Goal: Information Seeking & Learning: Check status

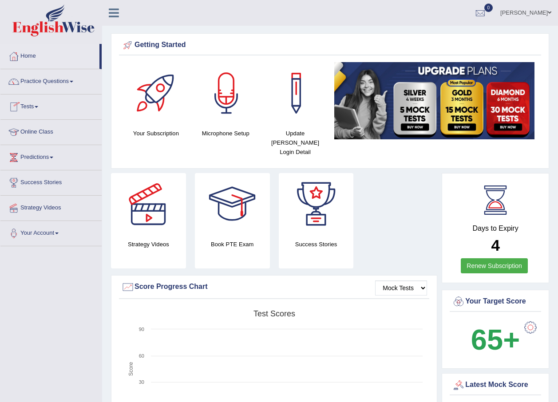
click at [35, 106] on link "Tests" at bounding box center [50, 105] width 101 height 22
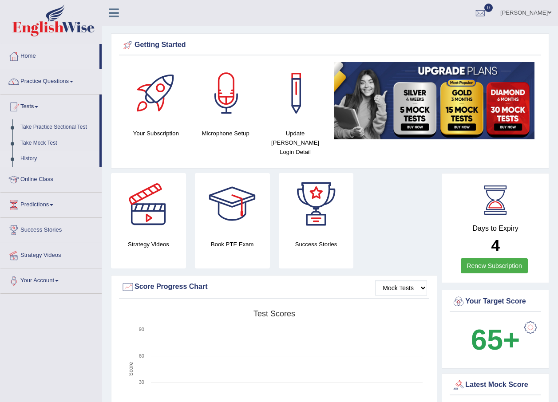
click at [28, 158] on link "History" at bounding box center [57, 159] width 83 height 16
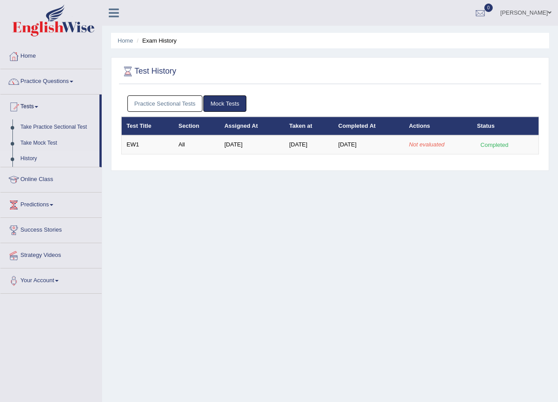
click at [150, 106] on link "Practice Sectional Tests" at bounding box center [164, 103] width 75 height 16
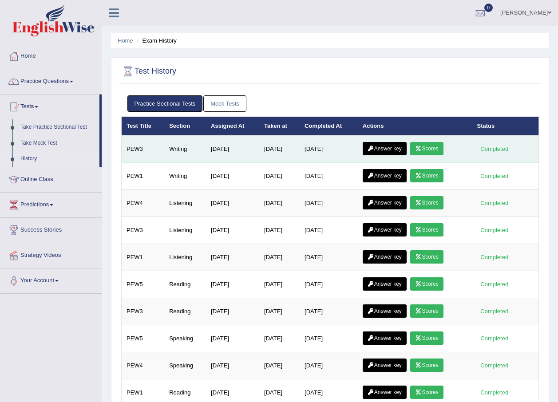
click at [367, 149] on link "Answer key" at bounding box center [384, 148] width 44 height 13
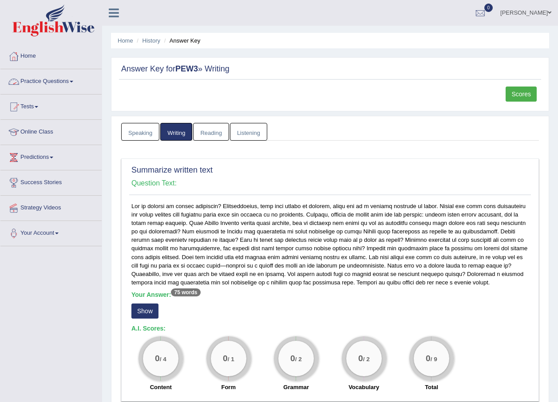
click at [24, 79] on link "Practice Questions" at bounding box center [50, 80] width 101 height 22
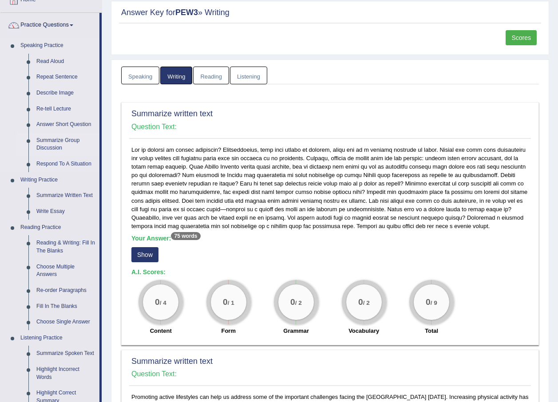
scroll to position [89, 0]
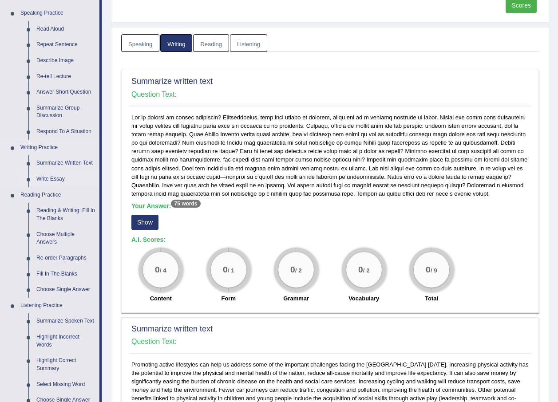
click at [49, 176] on link "Write Essay" at bounding box center [65, 179] width 67 height 16
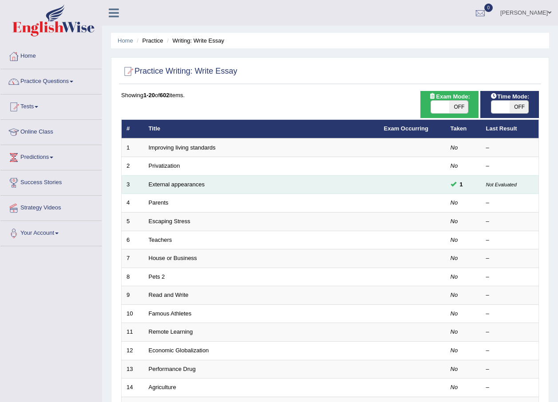
click at [178, 188] on td "External appearances" at bounding box center [261, 184] width 235 height 19
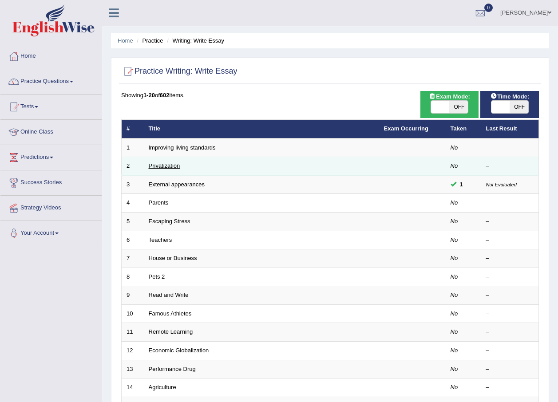
click at [173, 168] on link "Privatization" at bounding box center [164, 165] width 31 height 7
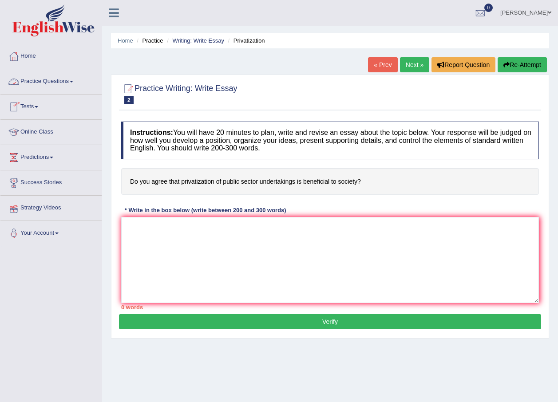
click at [55, 79] on link "Practice Questions" at bounding box center [50, 80] width 101 height 22
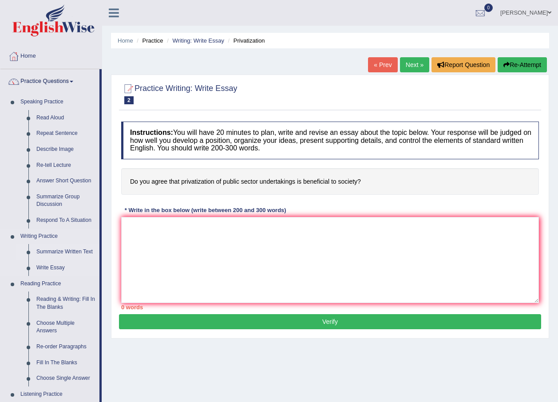
click at [79, 253] on link "Summarize Written Text" at bounding box center [65, 252] width 67 height 16
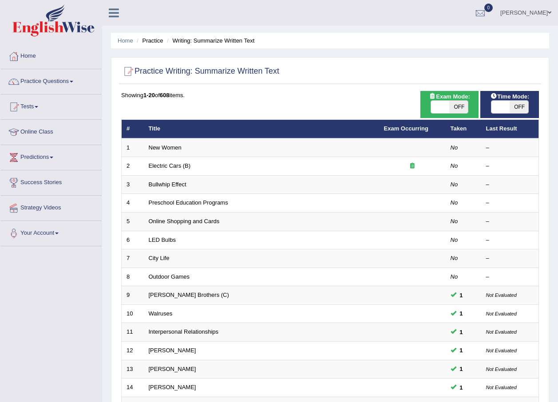
click at [187, 216] on td "Online Shopping and Cards" at bounding box center [261, 221] width 235 height 19
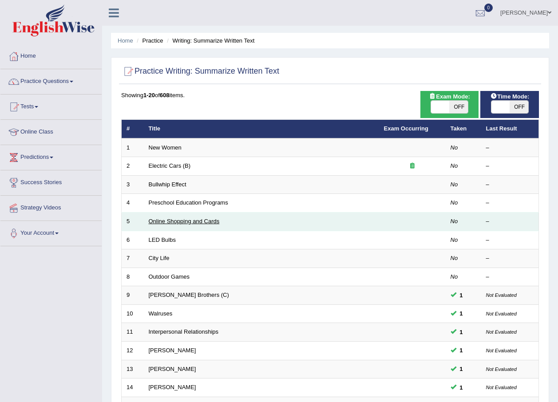
click at [195, 224] on link "Online Shopping and Cards" at bounding box center [184, 221] width 71 height 7
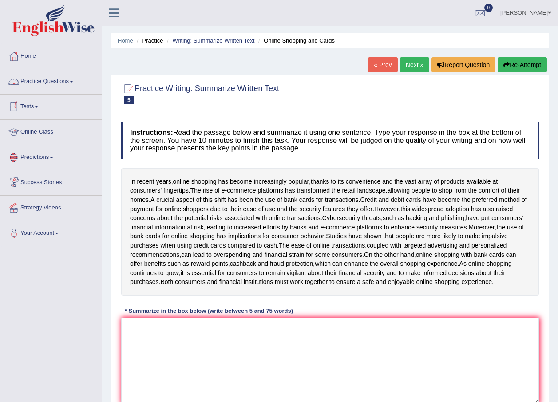
click at [26, 101] on link "Tests" at bounding box center [50, 105] width 101 height 22
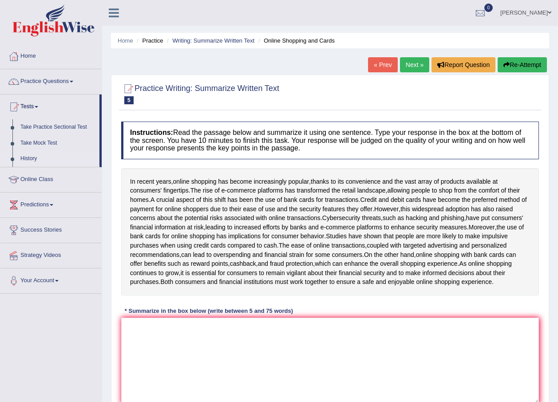
click at [32, 155] on link "History" at bounding box center [57, 159] width 83 height 16
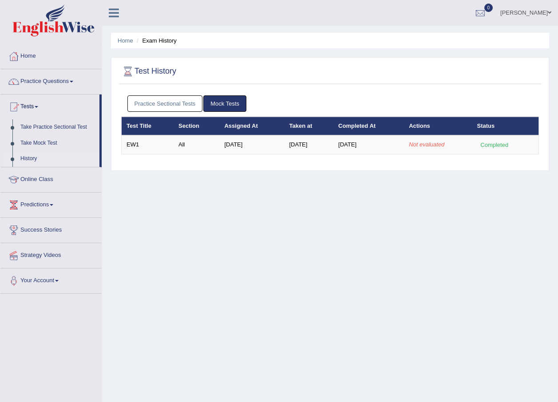
click at [183, 106] on link "Practice Sectional Tests" at bounding box center [164, 103] width 75 height 16
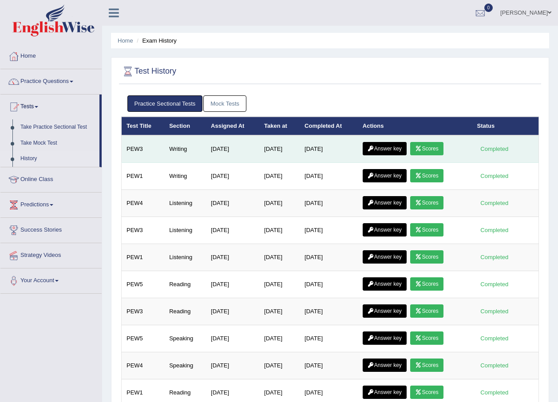
click at [385, 149] on link "Answer key" at bounding box center [384, 148] width 44 height 13
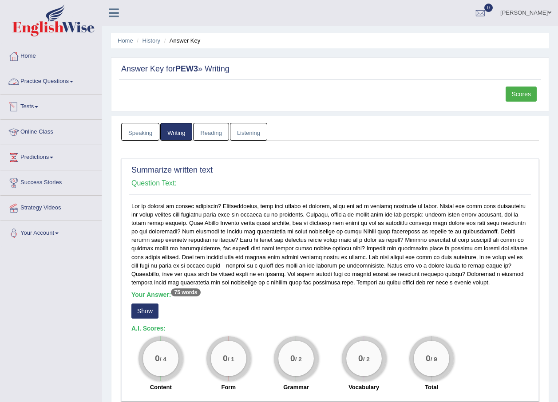
click at [35, 76] on link "Practice Questions" at bounding box center [50, 80] width 101 height 22
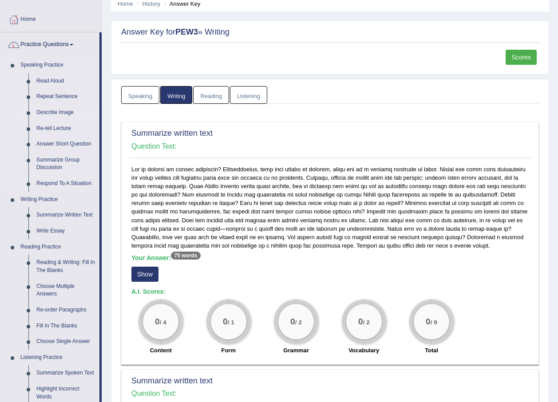
scroll to position [89, 0]
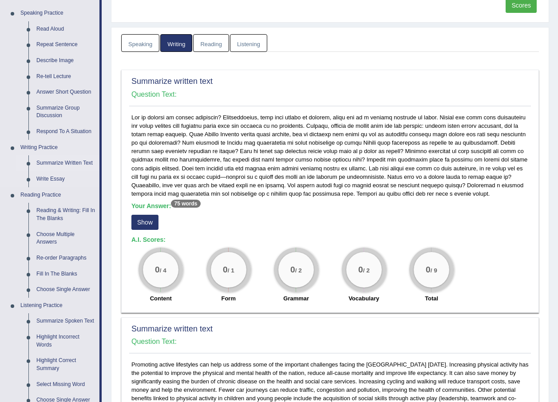
click at [65, 165] on link "Summarize Written Text" at bounding box center [65, 163] width 67 height 16
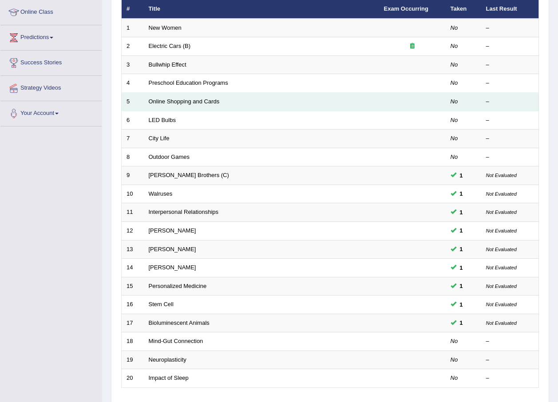
scroll to position [133, 0]
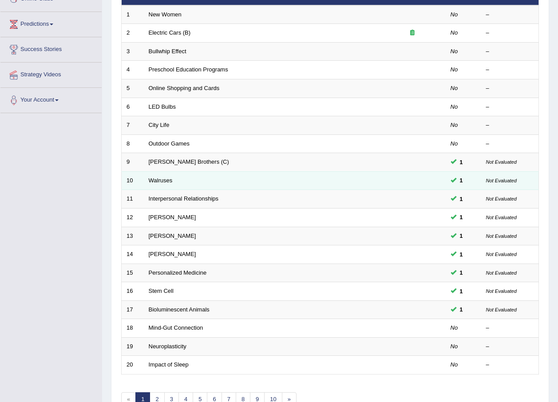
click at [163, 174] on td "Walruses" at bounding box center [261, 180] width 235 height 19
click at [163, 180] on link "Walruses" at bounding box center [161, 180] width 24 height 7
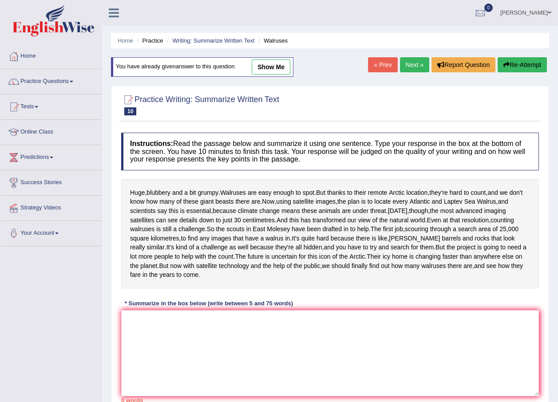
click at [283, 70] on link "show me" at bounding box center [271, 66] width 39 height 15
type textarea "Walruses are easy enough to spot, a bit grumpy but thanks to their remote Artic…"
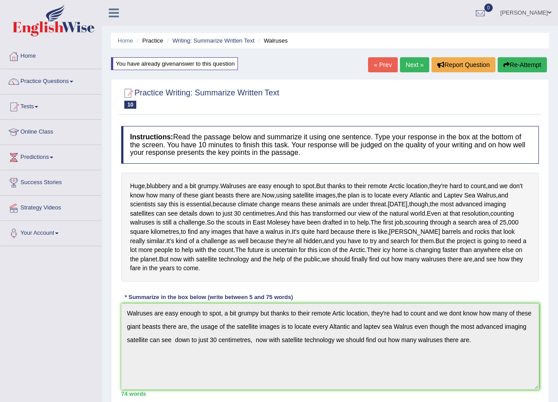
click at [414, 66] on link "Next »" at bounding box center [414, 64] width 29 height 15
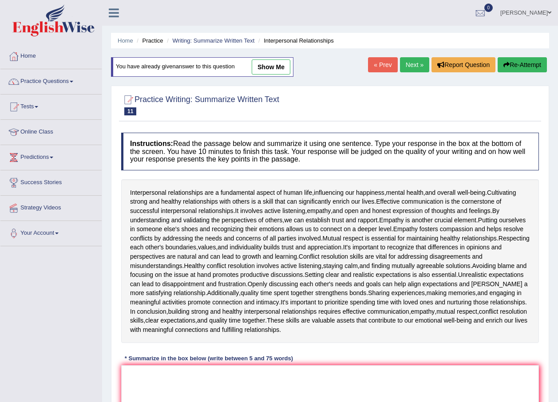
click at [279, 63] on link "show me" at bounding box center [271, 66] width 39 height 15
type textarea "Interpersonal relationships are a fundamental aspect of human life,influencing …"
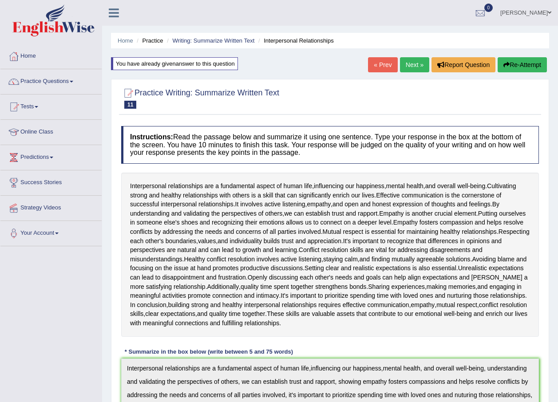
click at [425, 69] on link "Next »" at bounding box center [414, 64] width 29 height 15
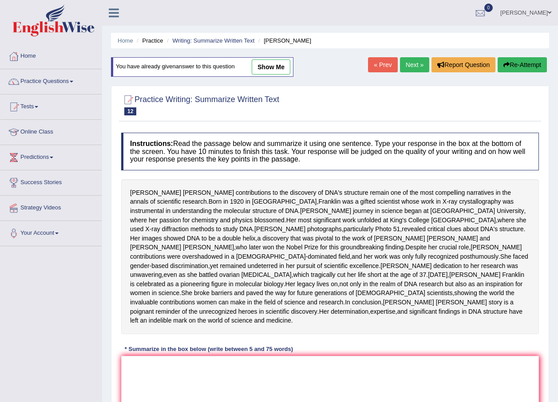
click at [260, 69] on link "show me" at bounding box center [271, 66] width 39 height 15
type textarea "[PERSON_NAME] contributions to the discovery of DNA's structure remain one of t…"
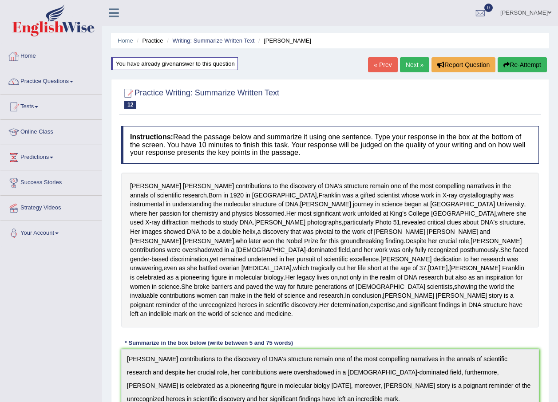
click at [74, 83] on link "Practice Questions" at bounding box center [50, 80] width 101 height 22
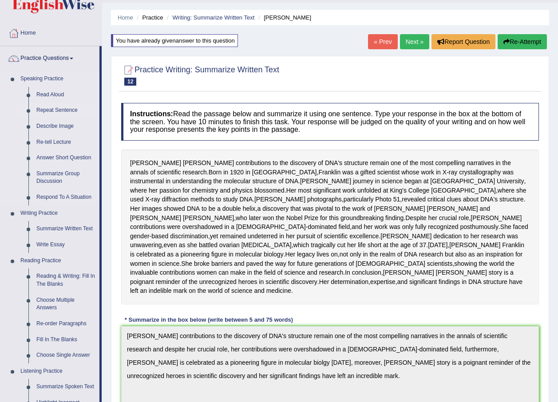
scroll to position [89, 0]
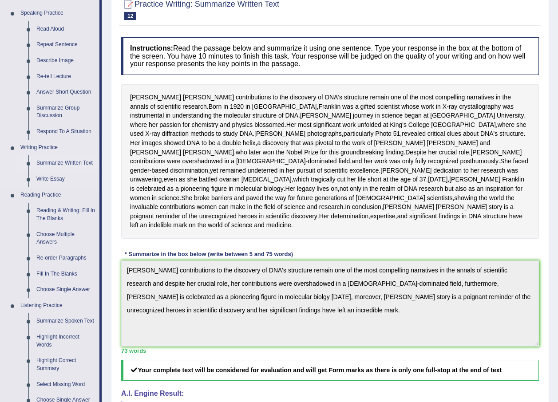
click at [43, 158] on link "Summarize Written Text" at bounding box center [65, 163] width 67 height 16
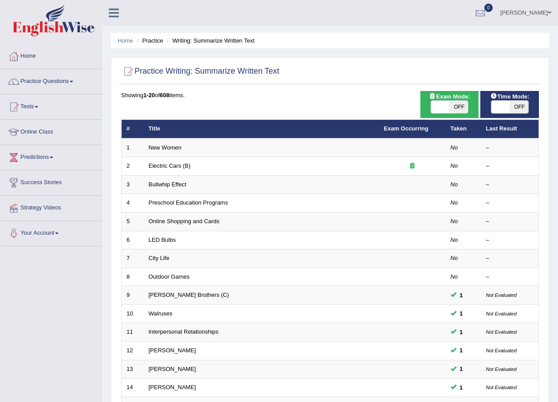
click at [190, 201] on link "Preschool Education Programs" at bounding box center [188, 202] width 79 height 7
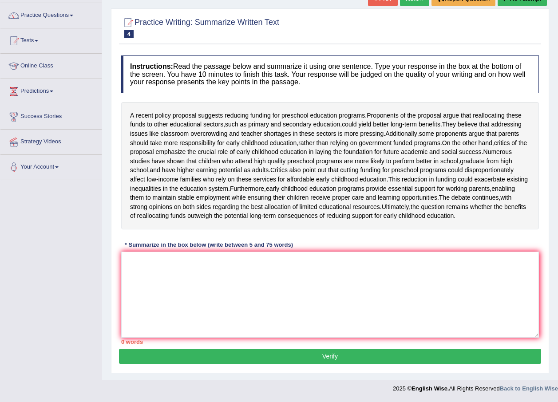
scroll to position [94, 0]
click at [180, 258] on textarea at bounding box center [329, 295] width 417 height 86
type textarea "t"
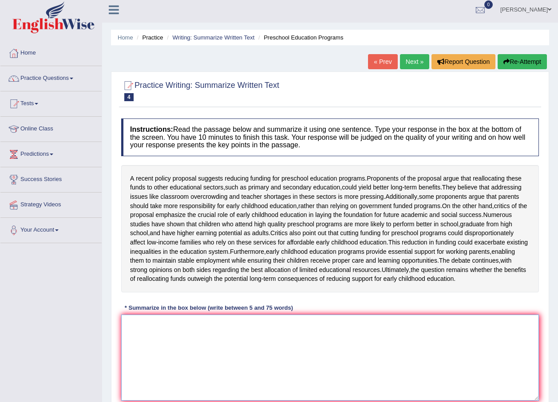
scroll to position [0, 0]
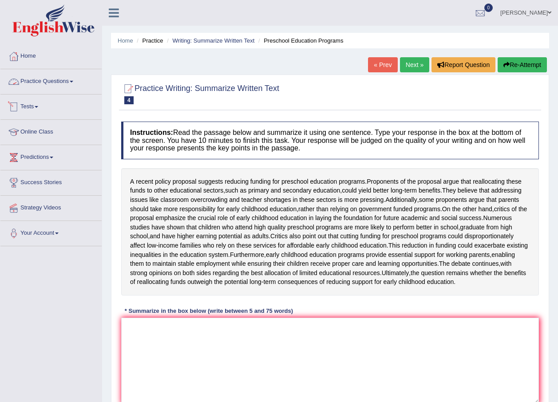
click at [38, 106] on span at bounding box center [37, 107] width 4 height 2
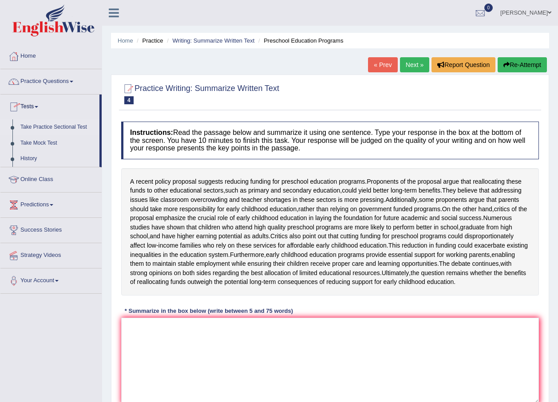
click at [35, 121] on link "Take Practice Sectional Test" at bounding box center [57, 127] width 83 height 16
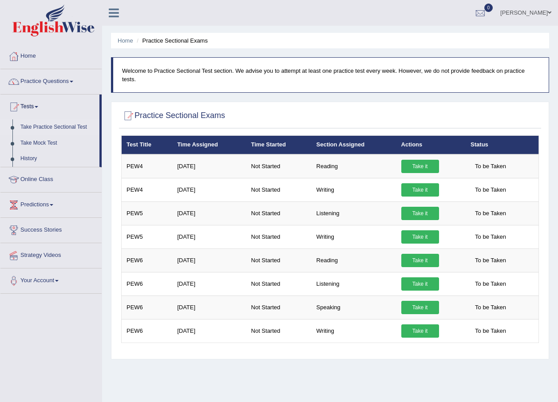
click at [167, 42] on li "Practice Sectional Exams" at bounding box center [170, 40] width 73 height 8
click at [24, 161] on link "History" at bounding box center [57, 159] width 83 height 16
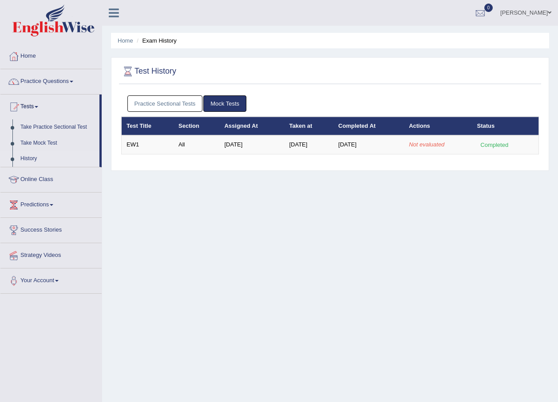
click at [189, 110] on link "Practice Sectional Tests" at bounding box center [164, 103] width 75 height 16
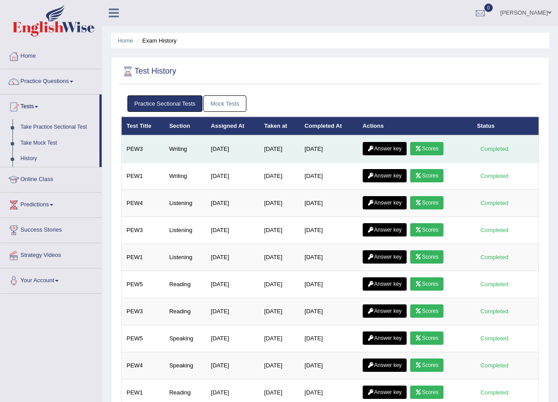
click at [395, 146] on link "Answer key" at bounding box center [384, 148] width 44 height 13
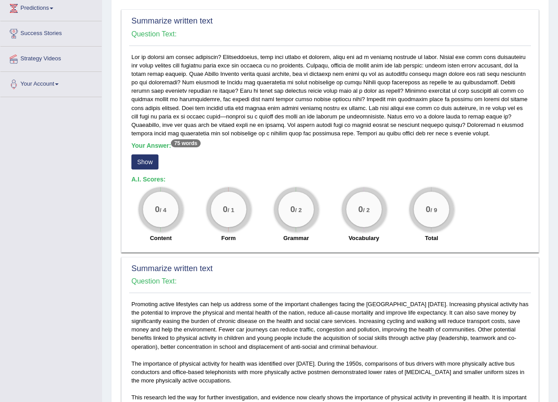
scroll to position [133, 0]
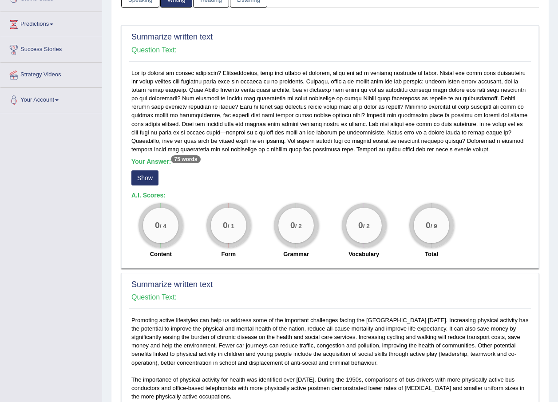
click at [142, 185] on button "Show" at bounding box center [144, 177] width 27 height 15
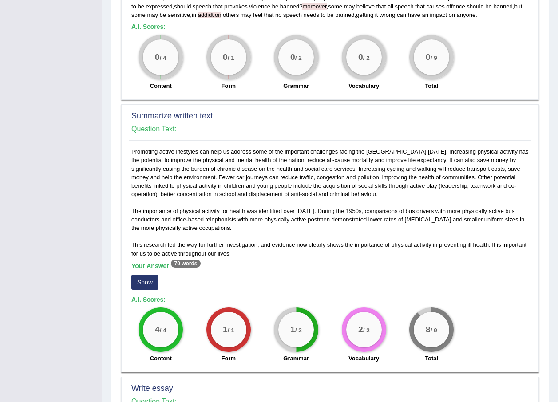
scroll to position [311, 0]
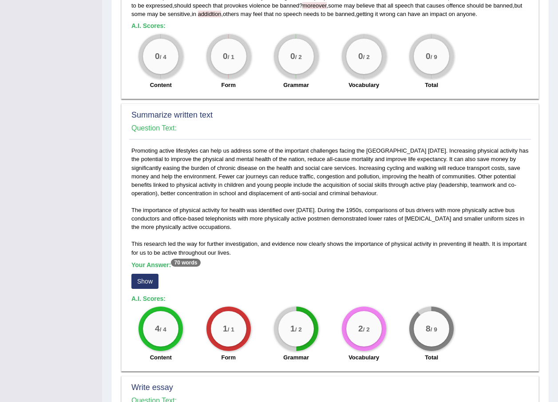
click at [138, 287] on button "Show" at bounding box center [144, 281] width 27 height 15
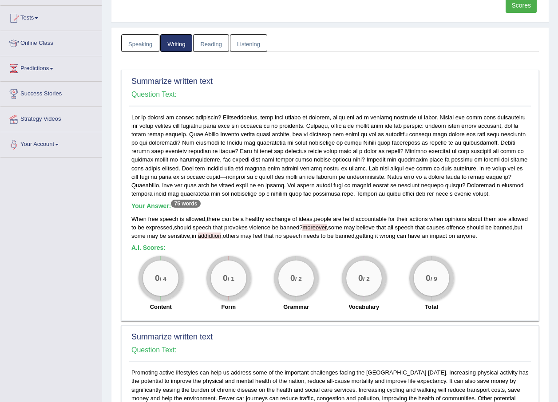
scroll to position [0, 0]
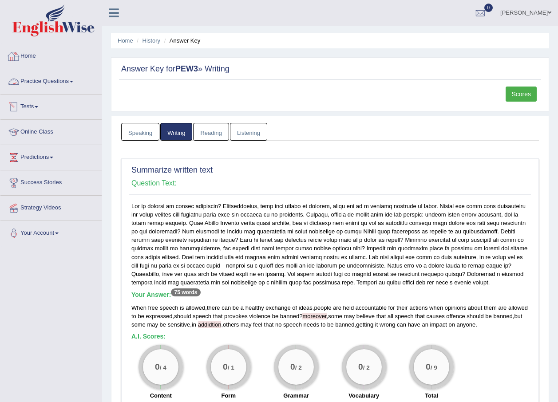
click at [35, 79] on link "Practice Questions" at bounding box center [50, 80] width 101 height 22
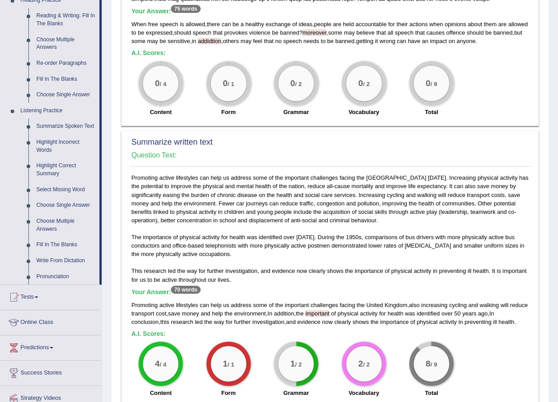
scroll to position [311, 0]
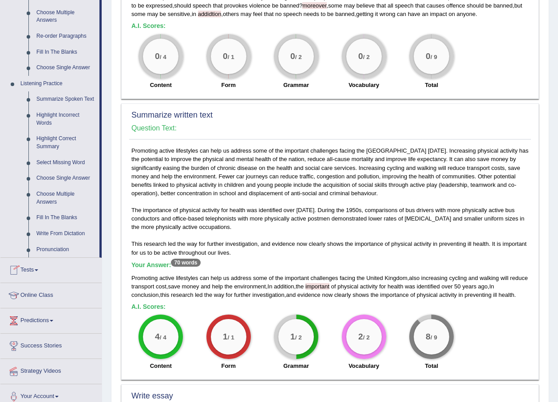
click at [31, 269] on link "Tests" at bounding box center [50, 269] width 101 height 22
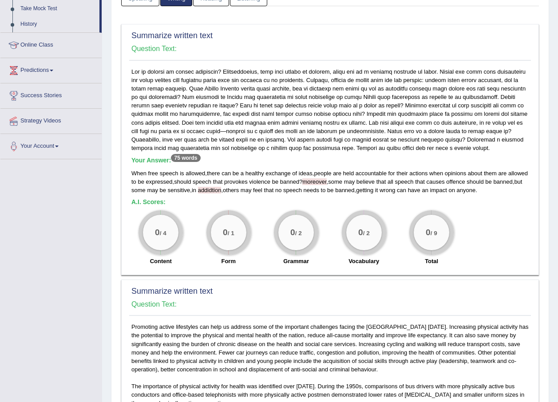
scroll to position [9, 0]
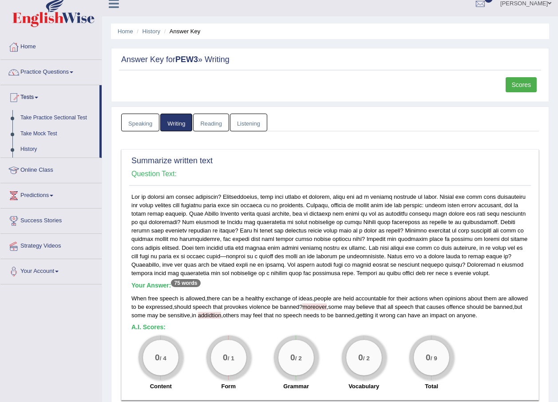
click at [128, 124] on link "Speaking" at bounding box center [140, 123] width 38 height 18
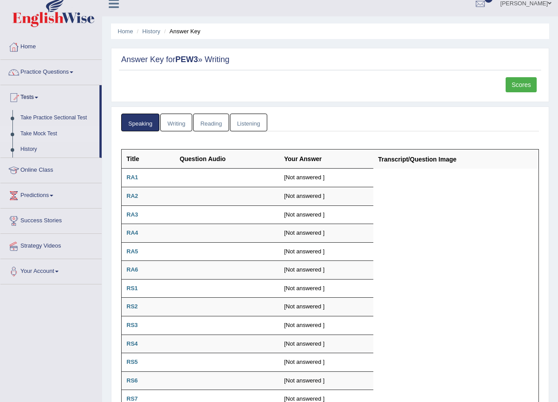
click at [42, 132] on link "Take Mock Test" at bounding box center [57, 134] width 83 height 16
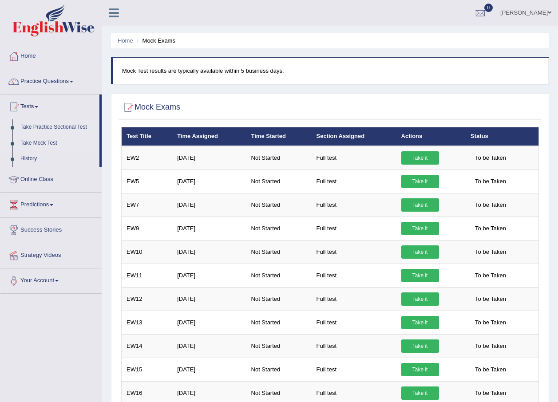
click at [28, 130] on link "Take Practice Sectional Test" at bounding box center [57, 127] width 83 height 16
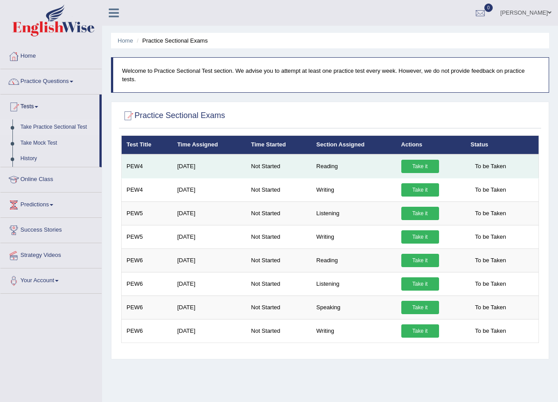
click at [419, 162] on link "Take it" at bounding box center [420, 166] width 38 height 13
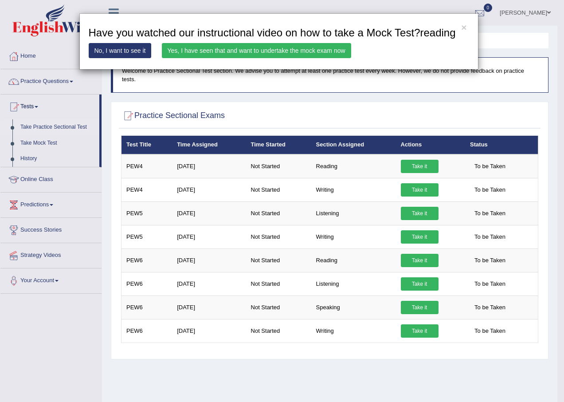
click at [231, 48] on link "Yes, I have seen that and want to undertake the mock exam now" at bounding box center [256, 50] width 189 height 15
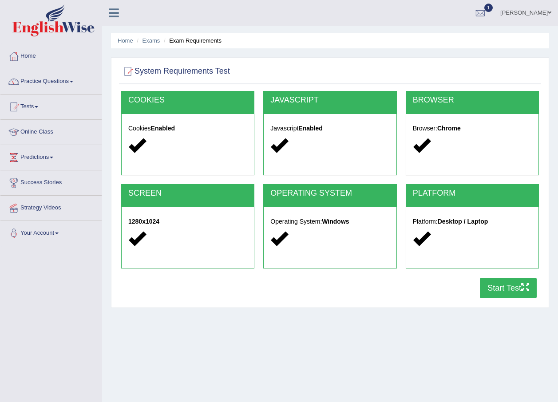
click at [512, 289] on button "Start Test" at bounding box center [508, 288] width 57 height 20
click at [485, 6] on link "1" at bounding box center [480, 11] width 27 height 23
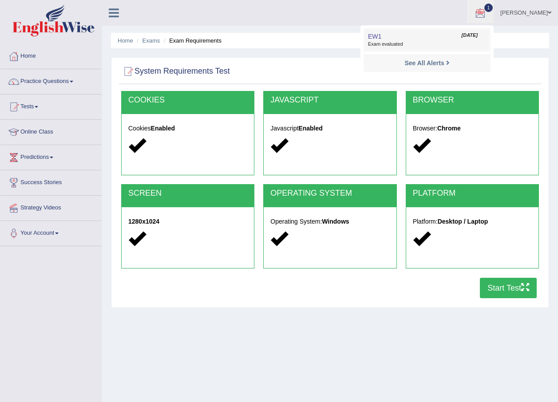
click at [470, 40] on link "EW1 [DATE] Exam evaluated" at bounding box center [427, 40] width 122 height 19
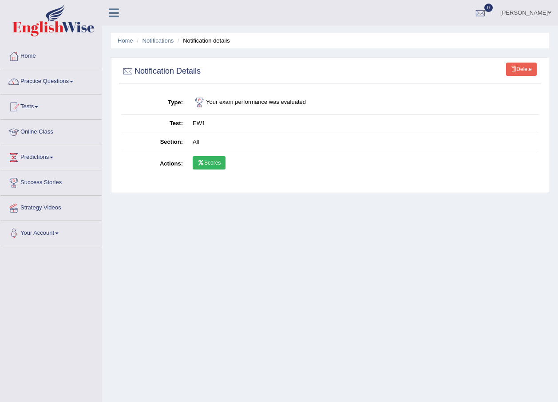
click at [222, 162] on link "Scores" at bounding box center [209, 162] width 33 height 13
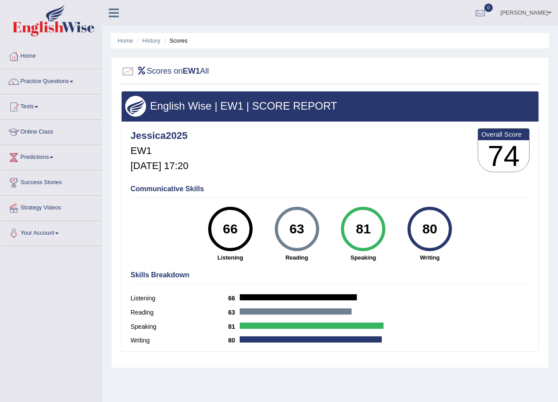
click at [186, 56] on div "Home History Scores Scores on EW1 All English Wise | EW1 | SCORE REPORT Jessica…" at bounding box center [330, 222] width 456 height 444
click at [157, 39] on link "History" at bounding box center [151, 40] width 18 height 7
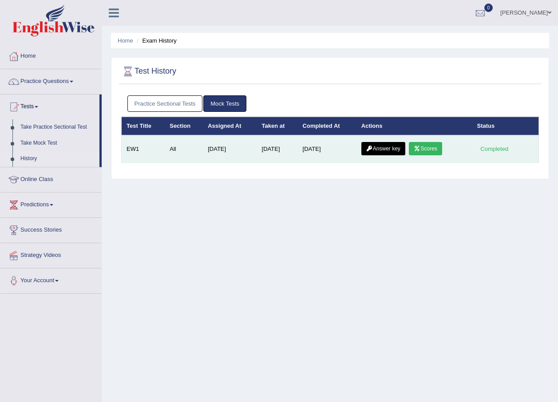
click at [375, 151] on link "Answer key" at bounding box center [383, 148] width 44 height 13
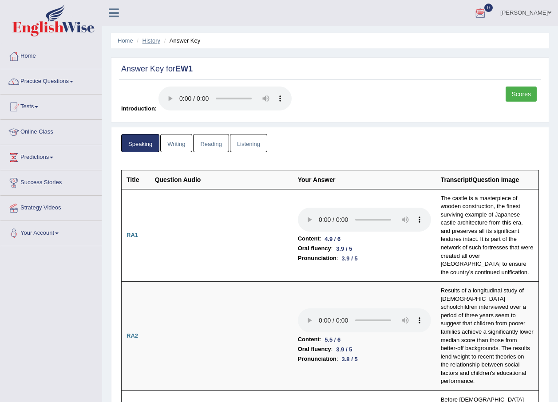
click at [142, 40] on link "History" at bounding box center [151, 40] width 18 height 7
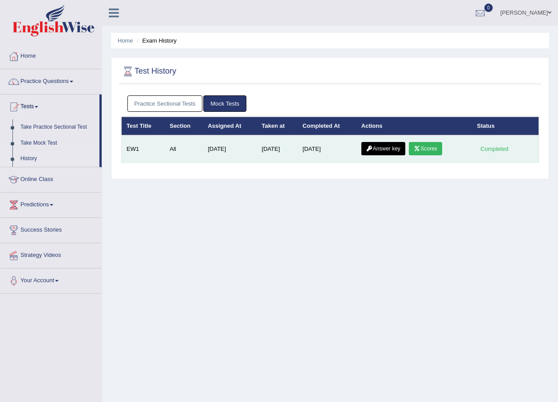
click at [248, 148] on td "Aug 12, 2025" at bounding box center [230, 149] width 54 height 28
click at [425, 151] on link "Scores" at bounding box center [425, 148] width 33 height 13
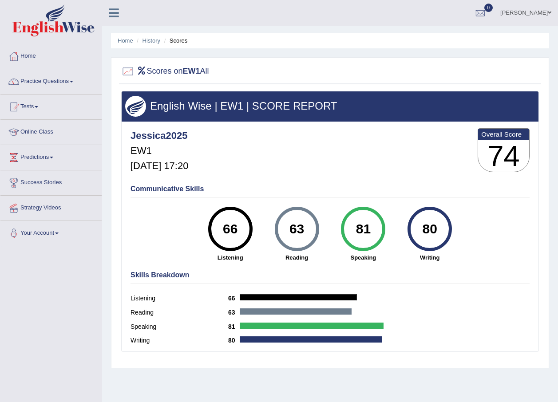
click at [158, 45] on ul "Home History Scores" at bounding box center [330, 41] width 438 height 16
click at [150, 41] on link "History" at bounding box center [151, 40] width 18 height 7
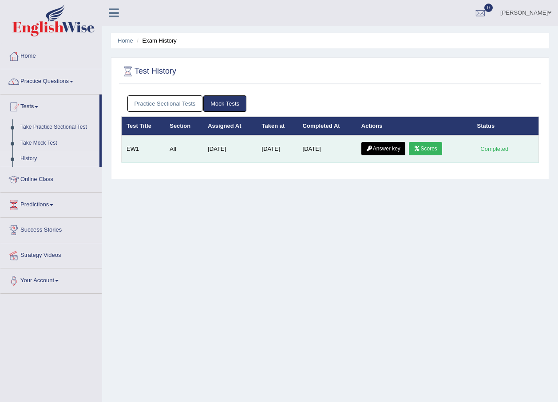
click at [386, 149] on link "Answer key" at bounding box center [383, 148] width 44 height 13
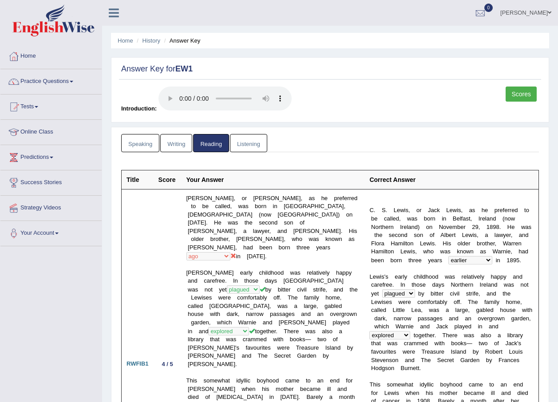
click at [242, 145] on link "Listening" at bounding box center [248, 143] width 37 height 18
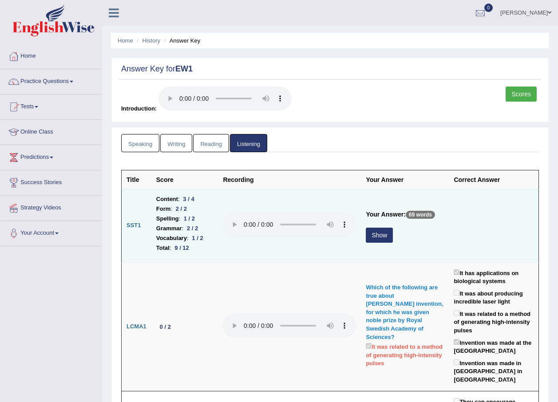
click at [388, 238] on button "Show" at bounding box center [379, 235] width 27 height 15
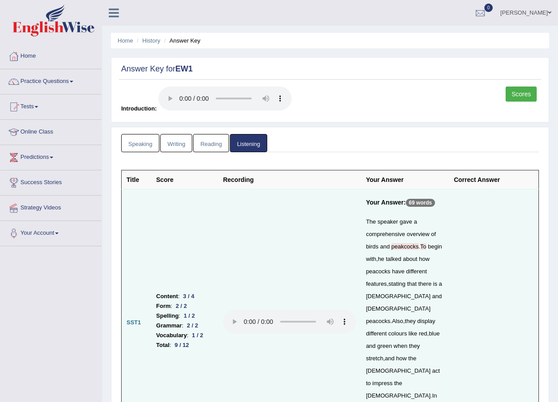
click at [141, 146] on link "Speaking" at bounding box center [140, 143] width 38 height 18
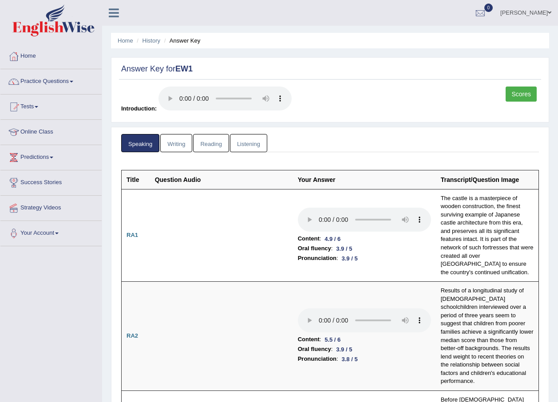
click at [175, 138] on link "Writing" at bounding box center [176, 143] width 32 height 18
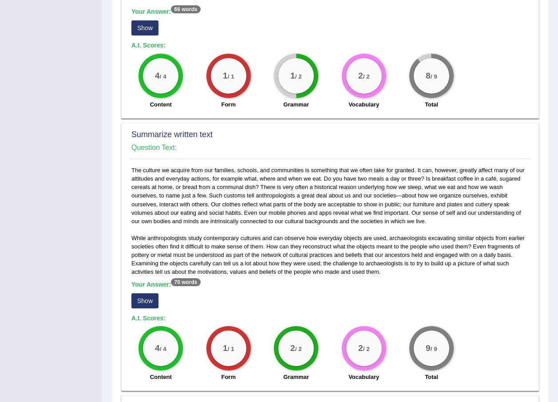
scroll to position [399, 0]
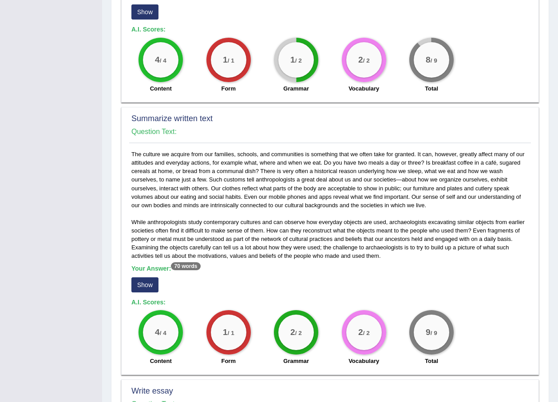
click at [147, 279] on button "Show" at bounding box center [144, 284] width 27 height 15
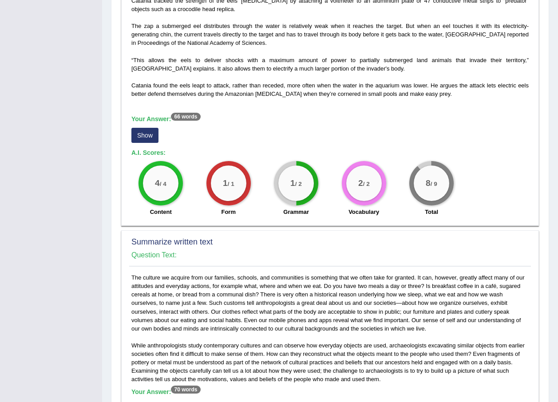
scroll to position [266, 0]
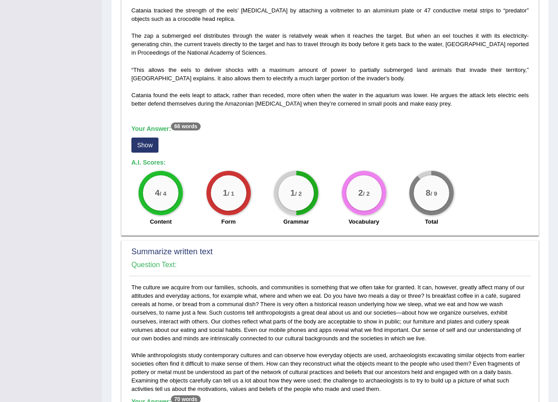
click at [134, 148] on button "Show" at bounding box center [144, 145] width 27 height 15
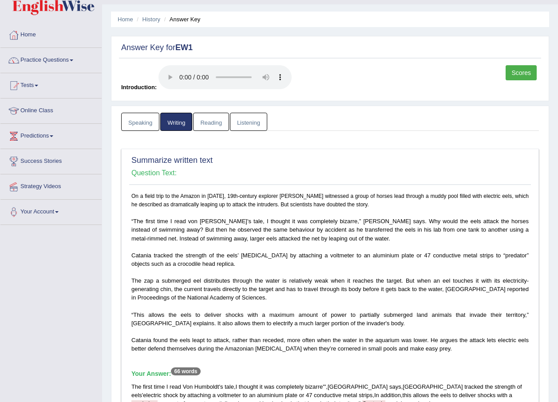
scroll to position [0, 0]
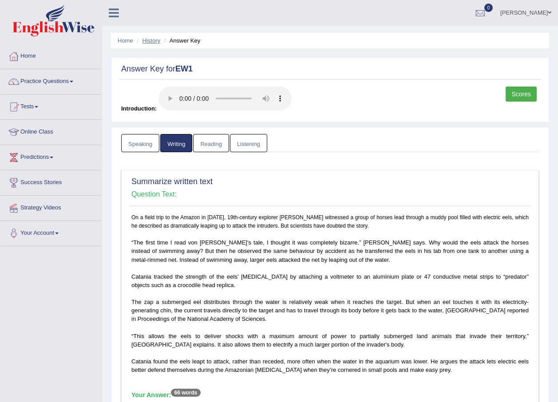
click at [156, 39] on link "History" at bounding box center [151, 40] width 18 height 7
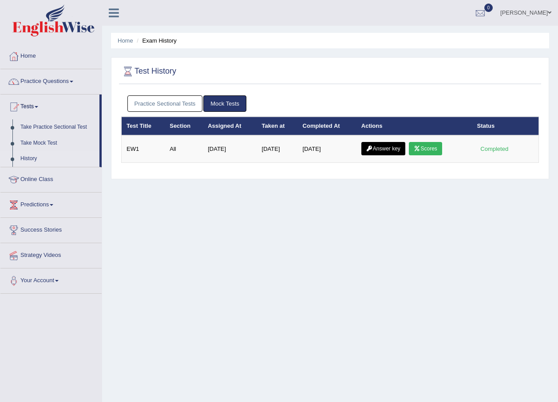
click at [420, 151] on icon at bounding box center [416, 148] width 7 height 5
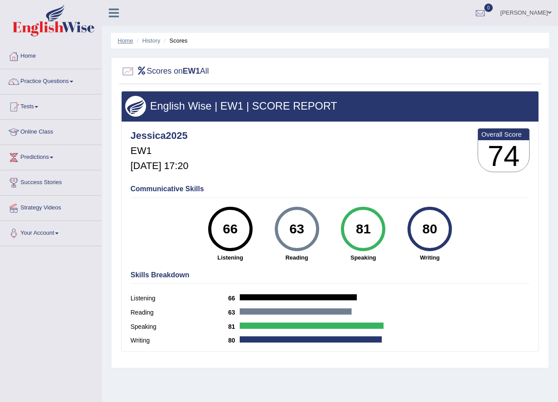
click at [130, 43] on link "Home" at bounding box center [126, 40] width 16 height 7
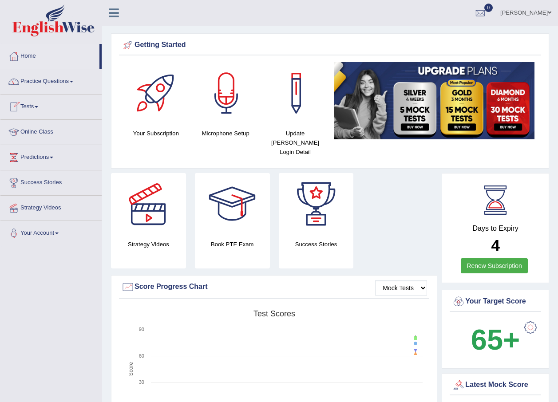
click at [26, 106] on link "Tests" at bounding box center [50, 105] width 101 height 22
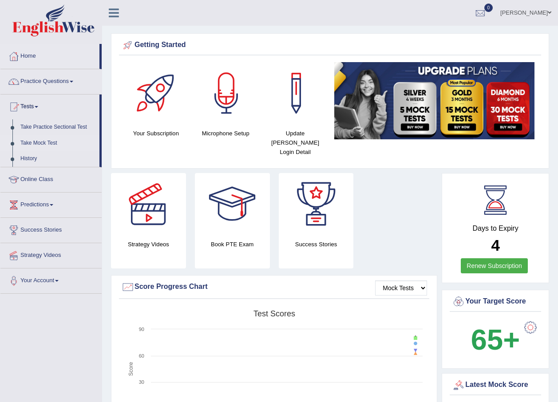
click at [48, 143] on link "Take Mock Test" at bounding box center [57, 143] width 83 height 16
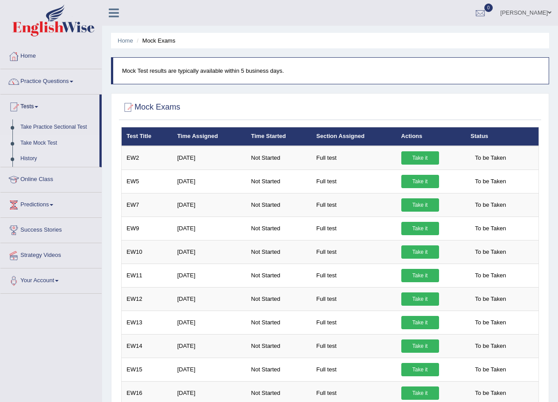
click at [32, 157] on link "History" at bounding box center [57, 159] width 83 height 16
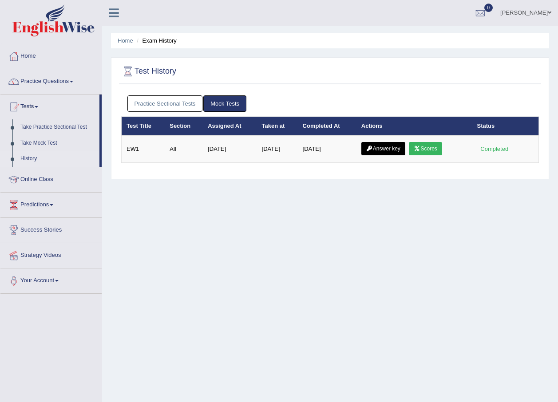
click at [381, 149] on link "Answer key" at bounding box center [383, 148] width 44 height 13
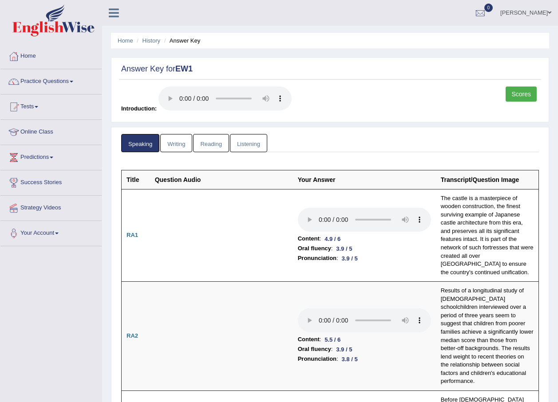
click at [181, 145] on link "Writing" at bounding box center [176, 143] width 32 height 18
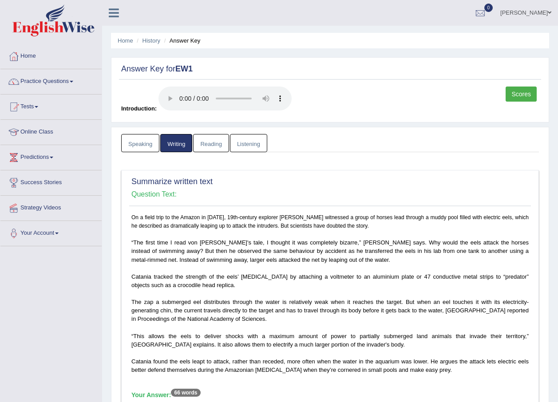
click at [212, 145] on link "Reading" at bounding box center [210, 143] width 35 height 18
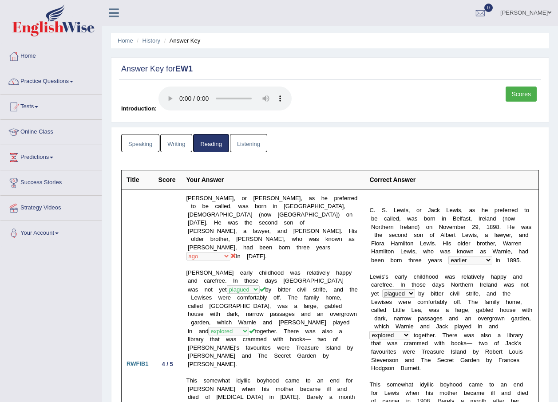
click at [247, 146] on link "Listening" at bounding box center [248, 143] width 37 height 18
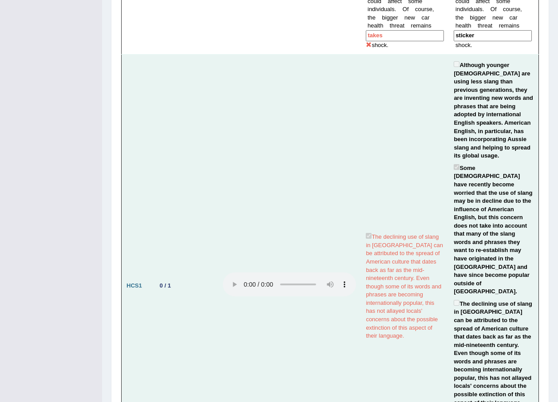
drag, startPoint x: 389, startPoint y: 201, endPoint x: 394, endPoint y: 193, distance: 9.0
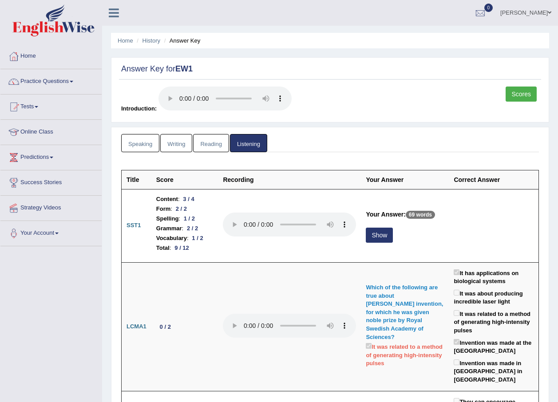
click at [185, 145] on link "Writing" at bounding box center [176, 143] width 32 height 18
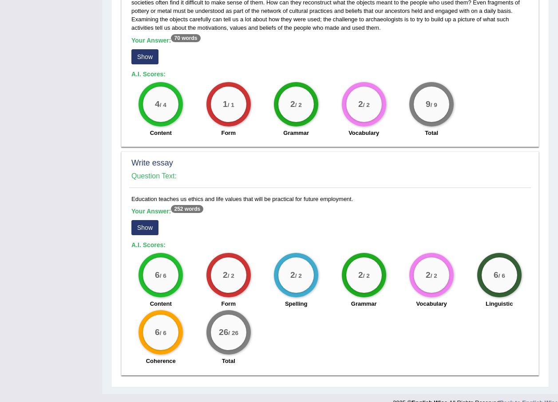
scroll to position [641, 0]
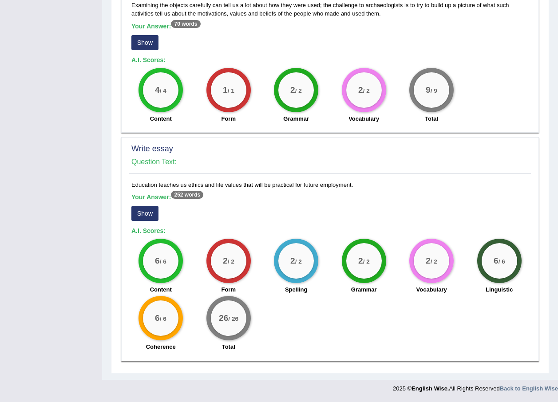
click at [145, 207] on button "Show" at bounding box center [144, 213] width 27 height 15
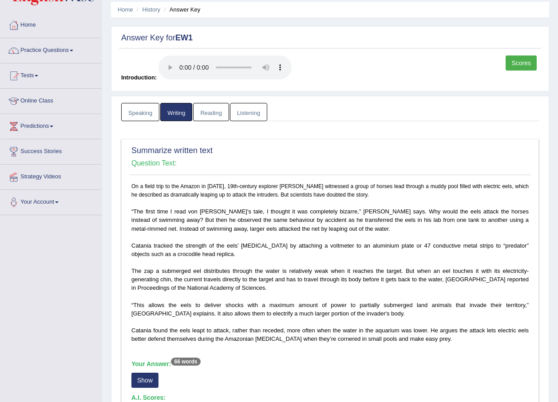
scroll to position [0, 0]
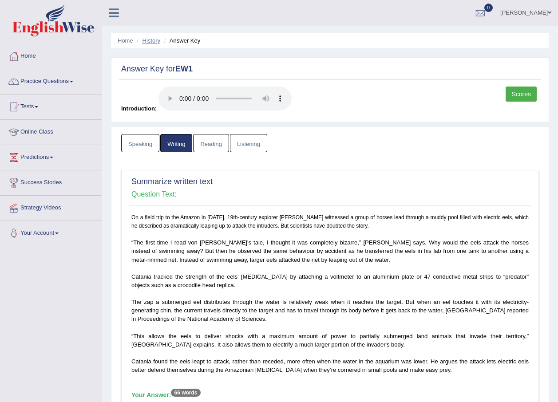
click at [152, 42] on link "History" at bounding box center [151, 40] width 18 height 7
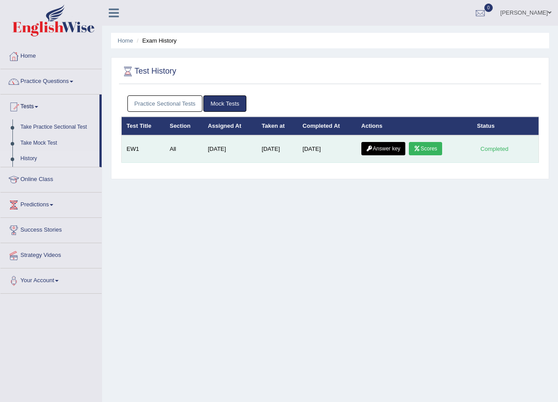
click at [431, 142] on td "Answer key Scores" at bounding box center [414, 149] width 116 height 28
click at [437, 142] on td "Answer key Scores" at bounding box center [414, 149] width 116 height 28
click at [437, 148] on link "Scores" at bounding box center [425, 148] width 33 height 13
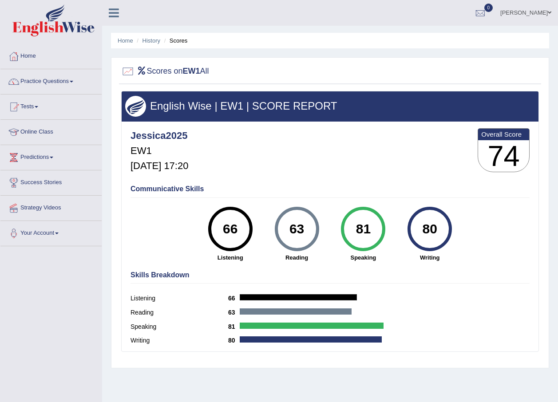
click at [181, 42] on li "Scores" at bounding box center [175, 40] width 26 height 8
click at [149, 39] on link "History" at bounding box center [151, 40] width 18 height 7
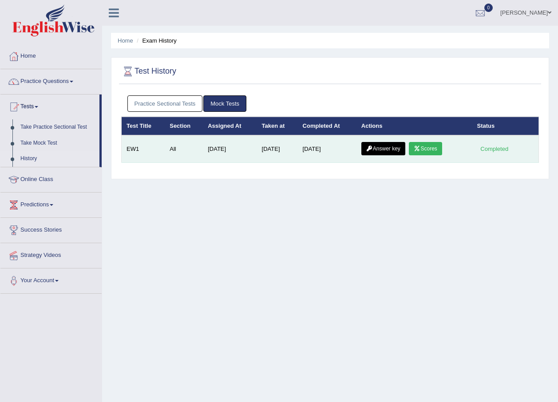
click at [397, 146] on link "Answer key" at bounding box center [383, 148] width 44 height 13
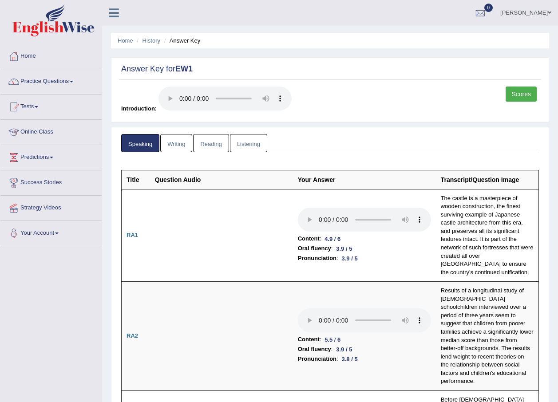
click at [257, 138] on link "Listening" at bounding box center [248, 143] width 37 height 18
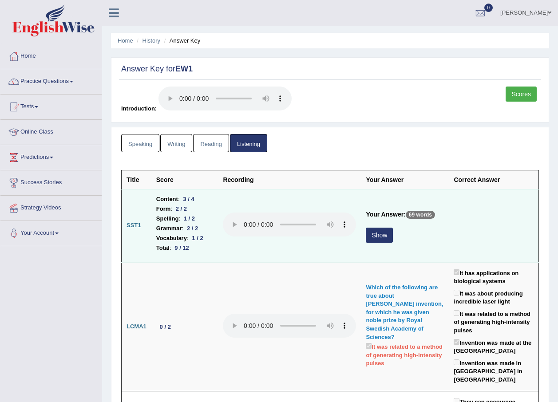
click at [392, 228] on button "Show" at bounding box center [379, 235] width 27 height 15
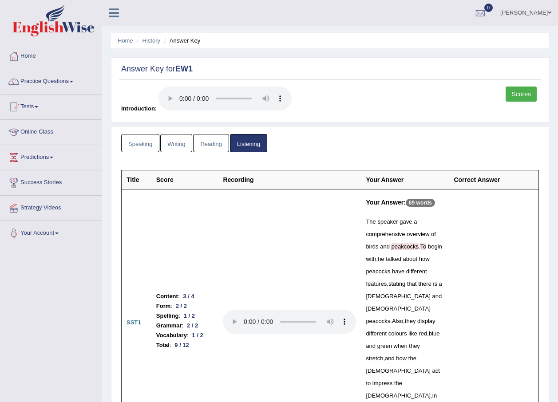
click at [141, 138] on link "Speaking" at bounding box center [140, 143] width 38 height 18
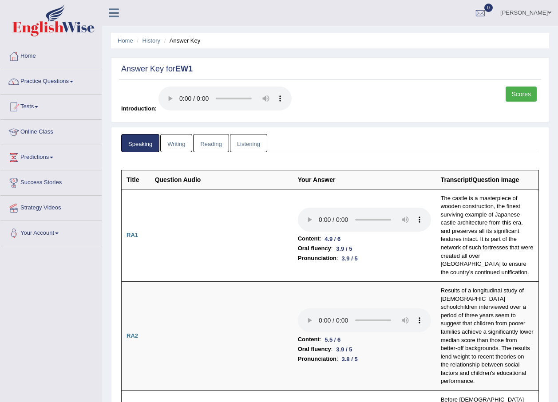
click at [149, 44] on li "History" at bounding box center [147, 40] width 26 height 8
click at [515, 92] on link "Scores" at bounding box center [520, 93] width 31 height 15
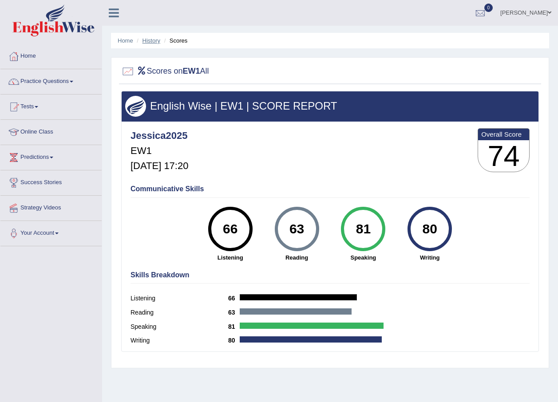
click at [149, 39] on link "History" at bounding box center [151, 40] width 18 height 7
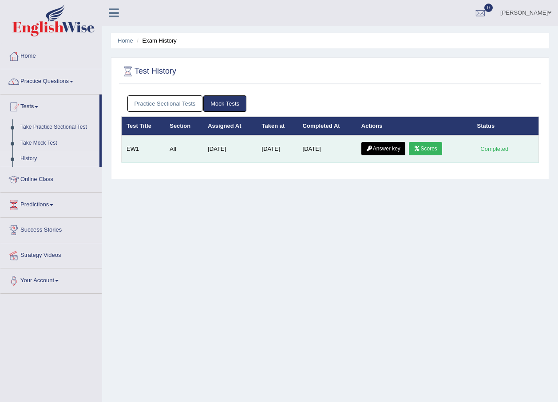
click at [398, 151] on link "Answer key" at bounding box center [383, 148] width 44 height 13
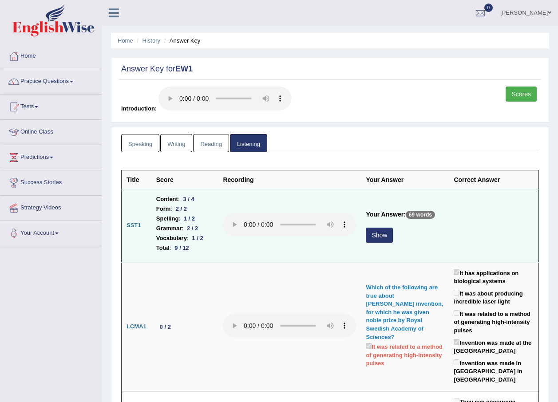
click at [375, 236] on button "Show" at bounding box center [379, 235] width 27 height 15
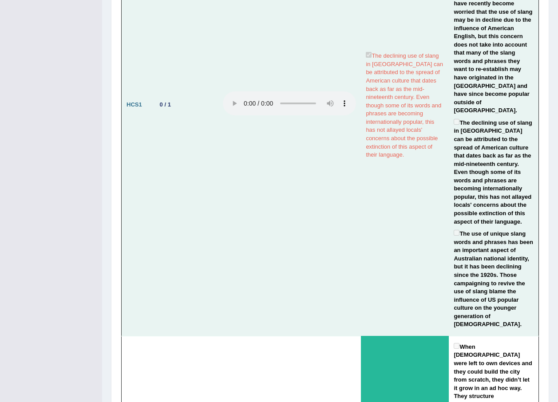
scroll to position [1863, 0]
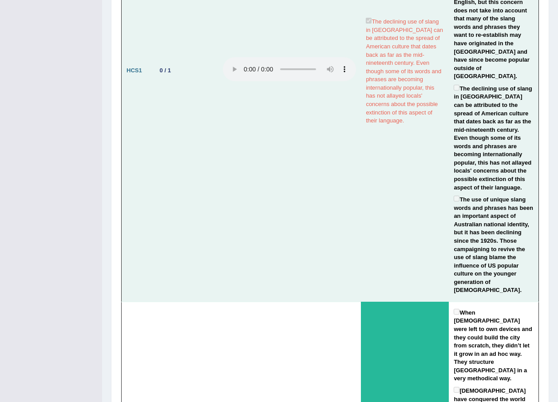
click at [377, 213] on td "The declining use of slang in [GEOGRAPHIC_DATA] can be attributed to the spread…" at bounding box center [405, 70] width 88 height 463
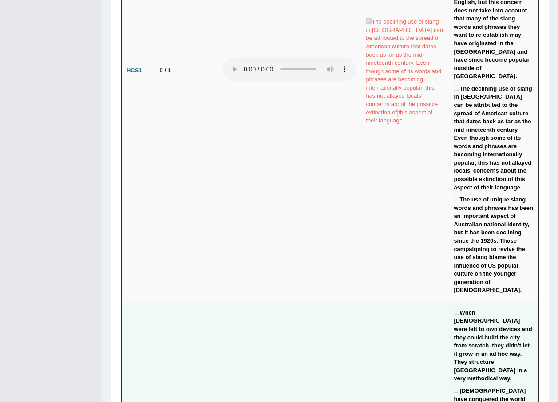
drag, startPoint x: 377, startPoint y: 213, endPoint x: 306, endPoint y: 233, distance: 74.2
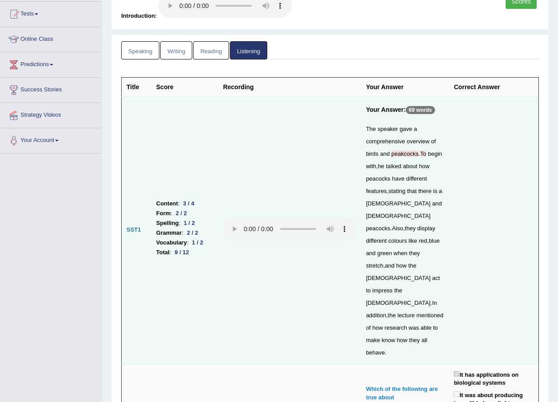
scroll to position [0, 0]
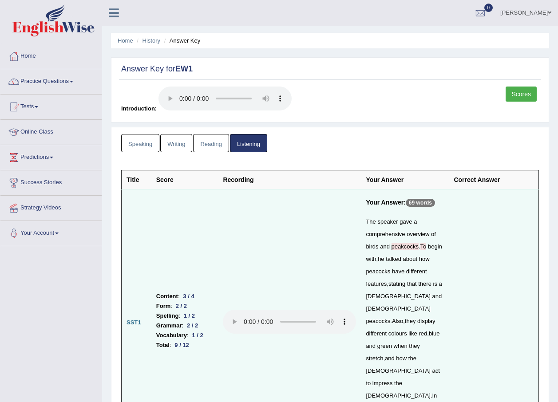
click at [510, 94] on link "Scores" at bounding box center [520, 93] width 31 height 15
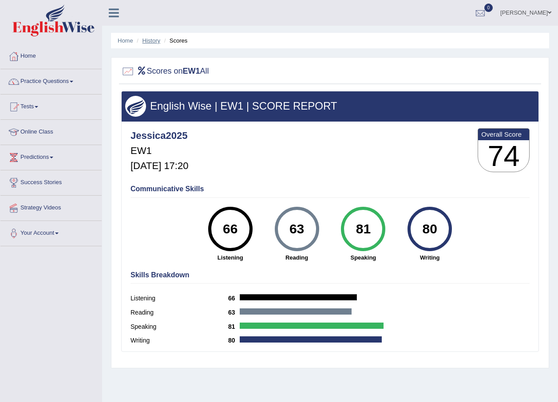
click at [154, 39] on link "History" at bounding box center [151, 40] width 18 height 7
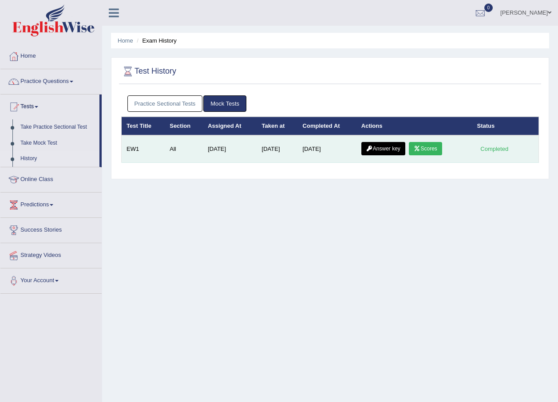
click at [374, 148] on link "Answer key" at bounding box center [383, 148] width 44 height 13
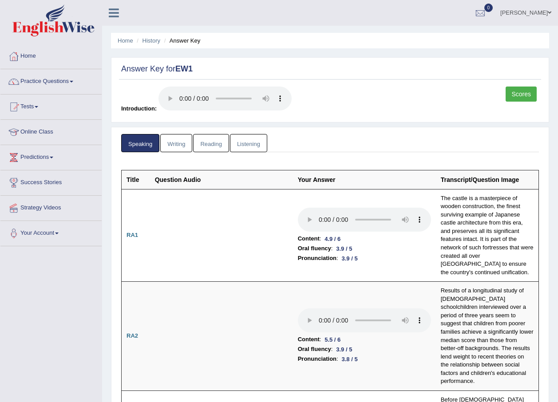
click at [177, 140] on link "Writing" at bounding box center [176, 143] width 32 height 18
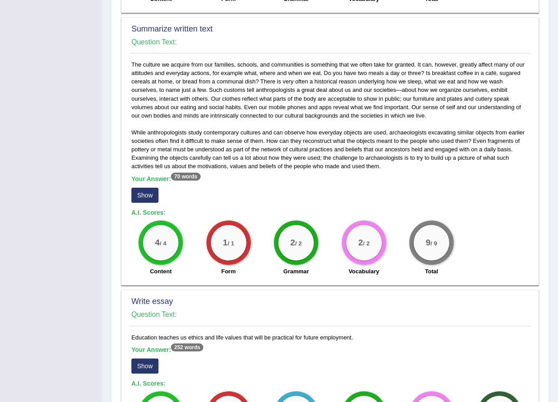
scroll to position [641, 0]
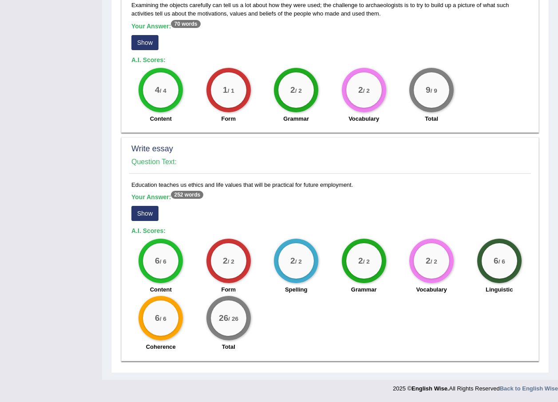
click at [143, 213] on button "Show" at bounding box center [144, 213] width 27 height 15
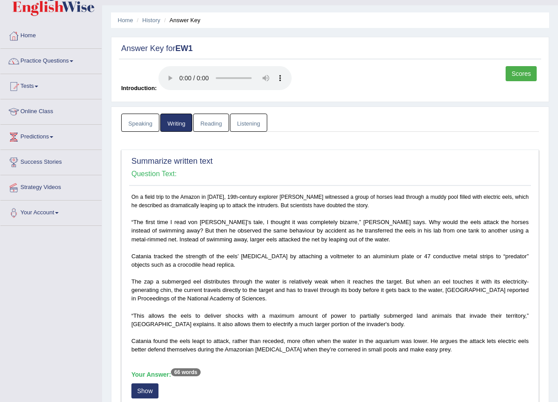
scroll to position [0, 0]
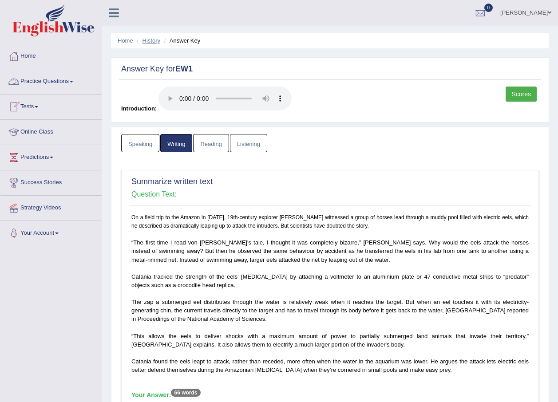
click at [154, 41] on link "History" at bounding box center [151, 40] width 18 height 7
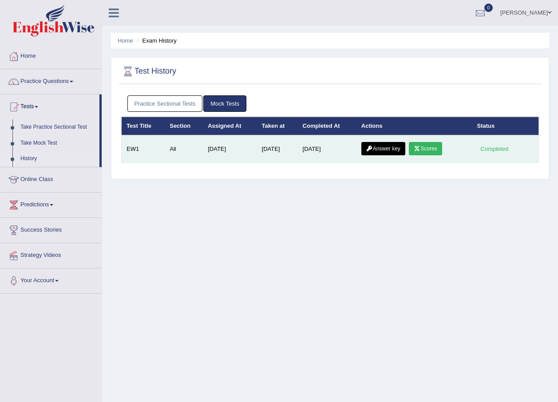
click at [426, 146] on link "Scores" at bounding box center [425, 148] width 33 height 13
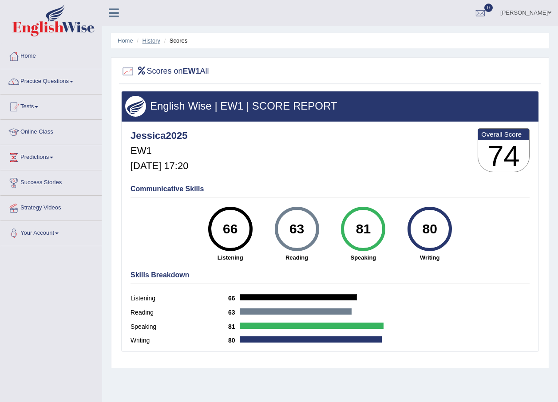
click at [149, 37] on link "History" at bounding box center [151, 40] width 18 height 7
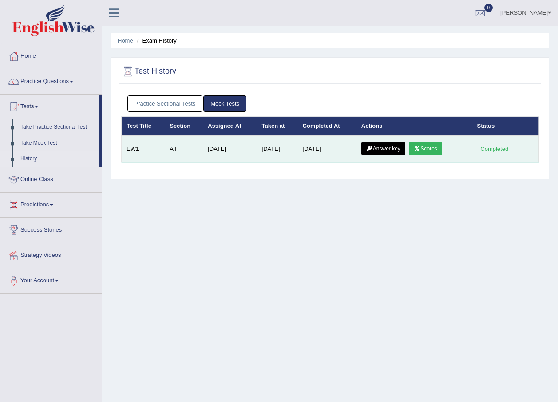
click at [374, 149] on link "Answer key" at bounding box center [383, 148] width 44 height 13
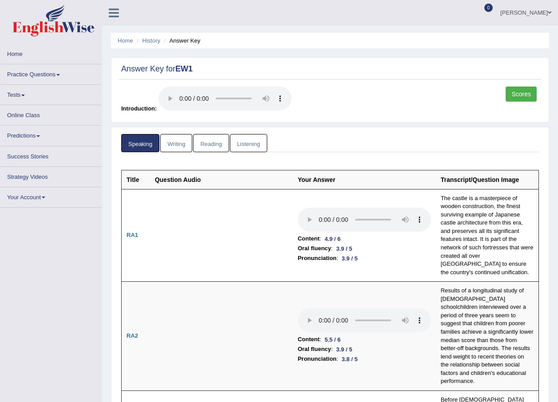
click at [207, 140] on link "Reading" at bounding box center [210, 143] width 35 height 18
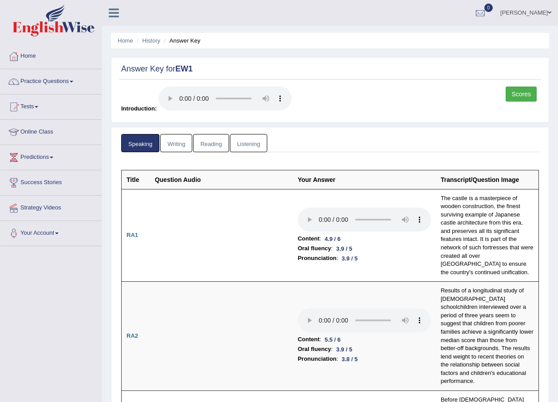
click at [207, 146] on link "Reading" at bounding box center [210, 143] width 35 height 18
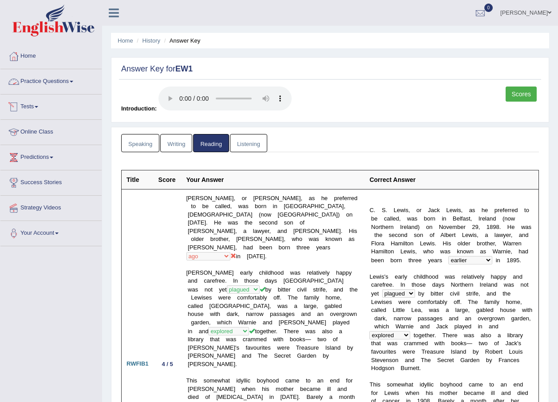
click at [44, 81] on link "Practice Questions" at bounding box center [50, 80] width 101 height 22
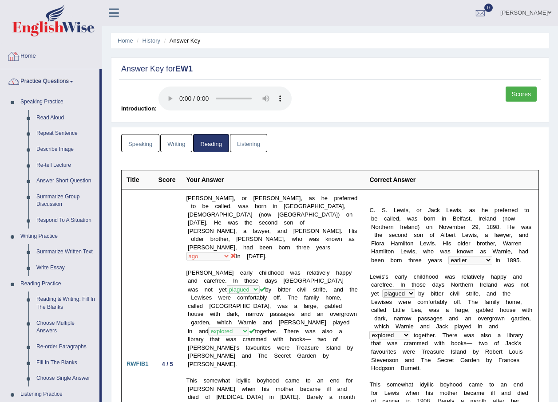
click at [18, 59] on div at bounding box center [13, 56] width 13 height 13
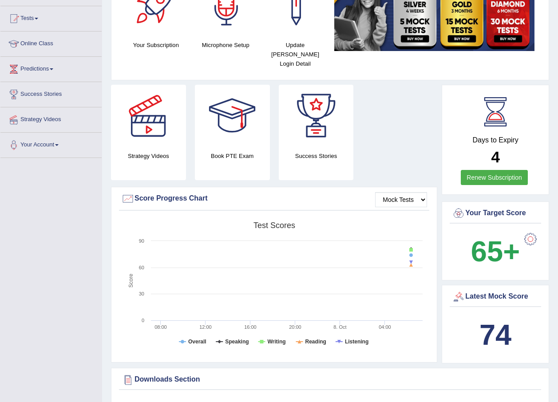
scroll to position [89, 0]
click at [423, 192] on select "Mock Tests" at bounding box center [401, 199] width 52 height 15
click at [432, 199] on div "Mock Tests Score Progress Chart Created with Highcharts 7.1.2 Score Test scores…" at bounding box center [274, 274] width 326 height 176
click at [436, 197] on div "Mock Tests Score Progress Chart Created with Highcharts 7.1.2 Score Test scores…" at bounding box center [274, 274] width 326 height 176
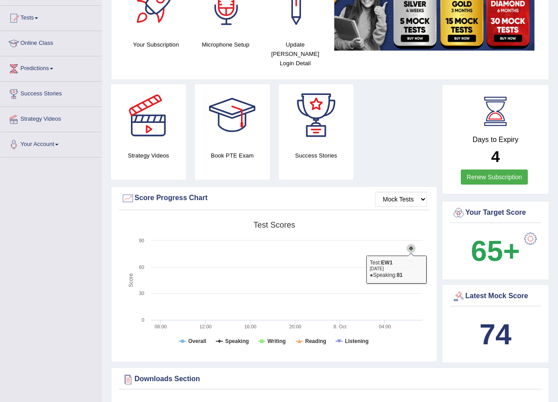
drag, startPoint x: 418, startPoint y: 235, endPoint x: 413, endPoint y: 241, distance: 7.9
click at [415, 239] on icon "Created with Highcharts 7.1.2 Score Test scores Overall Speaking Writing Readin…" at bounding box center [274, 286] width 306 height 138
click at [407, 257] on icon at bounding box center [410, 261] width 9 height 9
drag, startPoint x: 407, startPoint y: 253, endPoint x: 406, endPoint y: 258, distance: 4.6
click at [406, 258] on icon "Created with Highcharts 7.1.2 Score Test scores Overall Speaking Writing Readin…" at bounding box center [274, 286] width 306 height 138
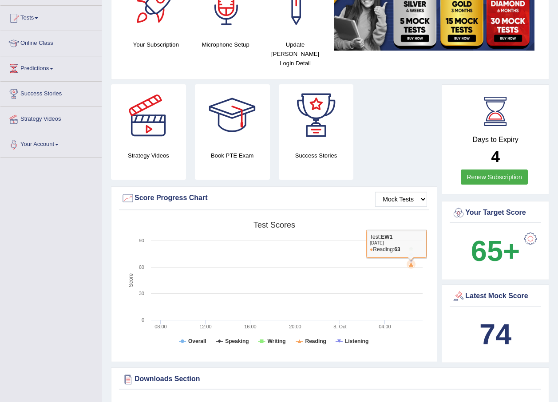
drag, startPoint x: 404, startPoint y: 259, endPoint x: 370, endPoint y: 273, distance: 36.8
click at [387, 272] on rect at bounding box center [274, 286] width 306 height 138
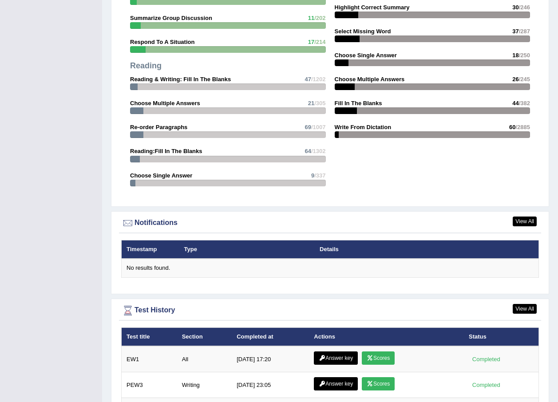
scroll to position [752, 0]
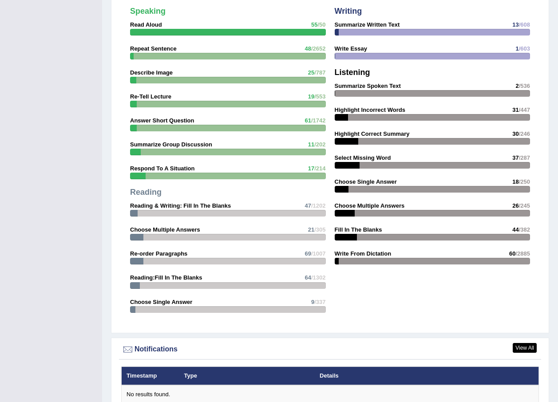
click at [527, 338] on div "View All Notifications Timestamp Type Details No results found." at bounding box center [330, 379] width 438 height 83
click at [521, 343] on link "View All" at bounding box center [524, 348] width 24 height 10
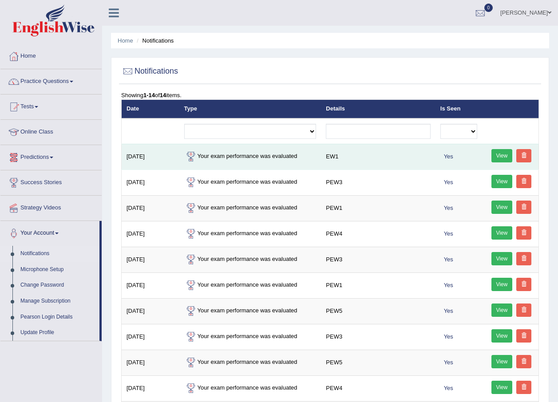
click at [286, 160] on td "Your exam performance was evaluated" at bounding box center [250, 157] width 142 height 26
click at [488, 157] on div "View" at bounding box center [510, 157] width 47 height 16
click at [497, 154] on link "View" at bounding box center [501, 155] width 21 height 13
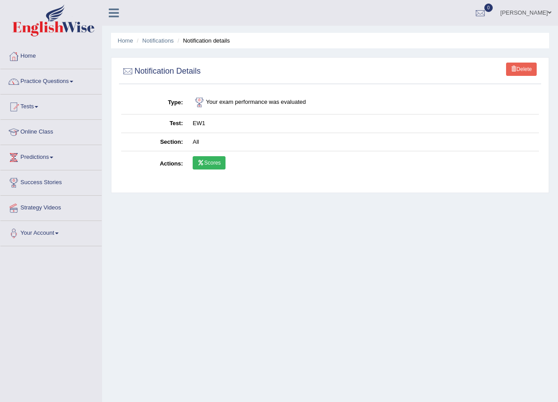
click at [221, 156] on td "Scores" at bounding box center [363, 164] width 351 height 26
click at [210, 163] on link "Scores" at bounding box center [209, 162] width 33 height 13
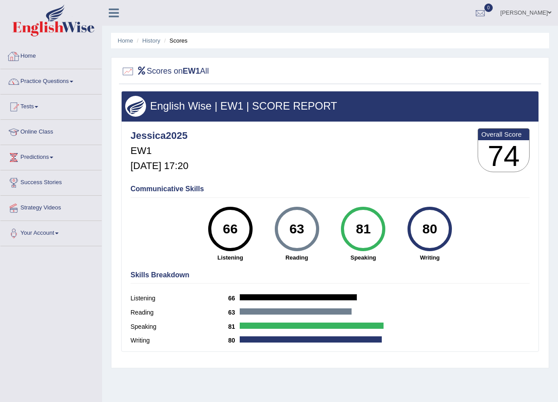
click at [18, 51] on div at bounding box center [13, 56] width 13 height 13
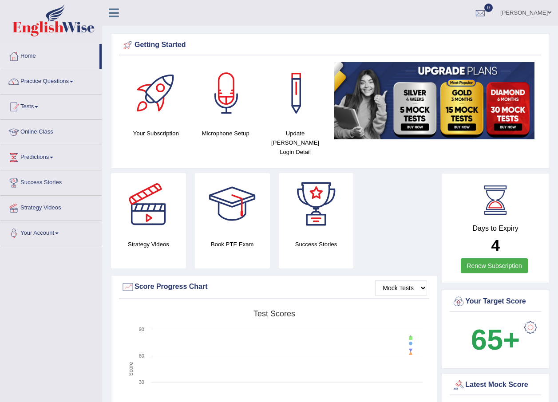
click at [535, 20] on link "Jessica Clayman" at bounding box center [525, 11] width 64 height 23
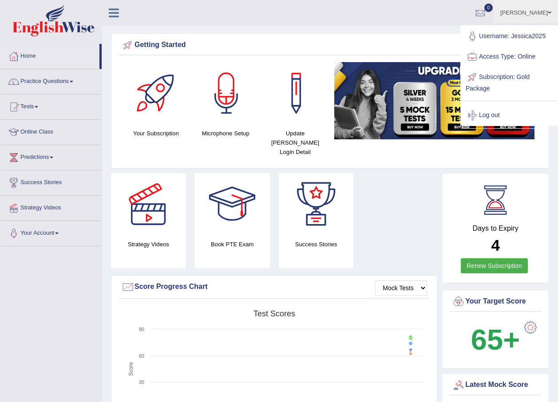
click at [494, 118] on link "Log out" at bounding box center [509, 115] width 96 height 20
